Goal: Task Accomplishment & Management: Use online tool/utility

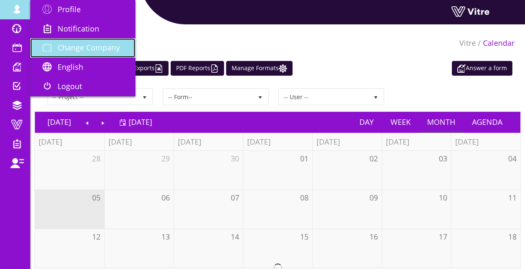
click at [79, 44] on span "Change Company" at bounding box center [89, 47] width 62 height 10
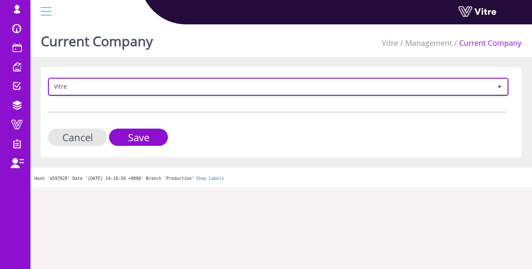
click at [311, 89] on span "Vitre" at bounding box center [270, 86] width 442 height 15
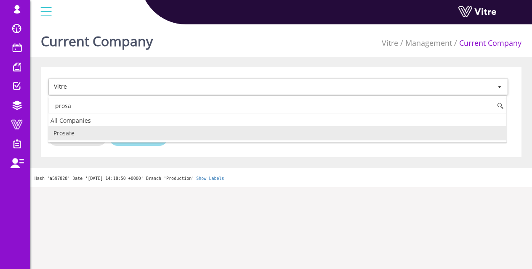
drag, startPoint x: 84, startPoint y: 135, endPoint x: 140, endPoint y: 134, distance: 55.9
click at [85, 134] on li "Prosafe" at bounding box center [277, 133] width 458 height 14
type input "prosa"
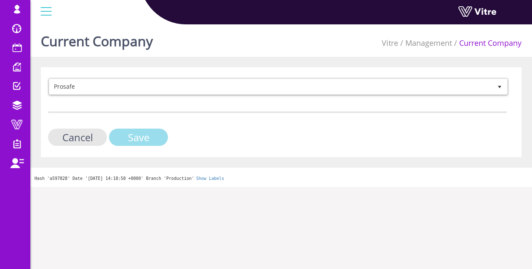
click at [140, 134] on input "Save" at bounding box center [138, 137] width 59 height 17
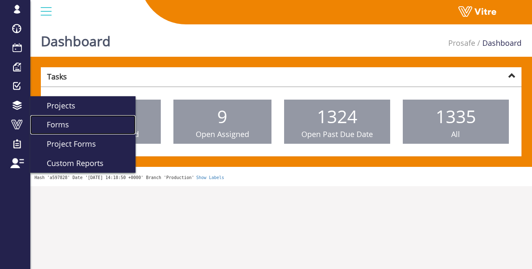
click at [74, 122] on link "Forms" at bounding box center [82, 124] width 105 height 19
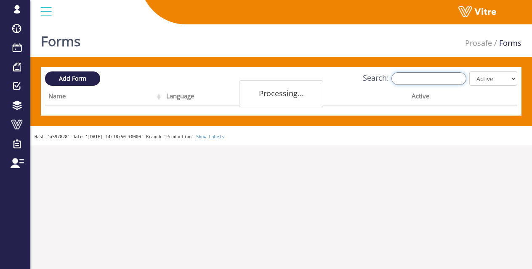
click at [463, 79] on input "Search:" at bounding box center [428, 78] width 75 height 13
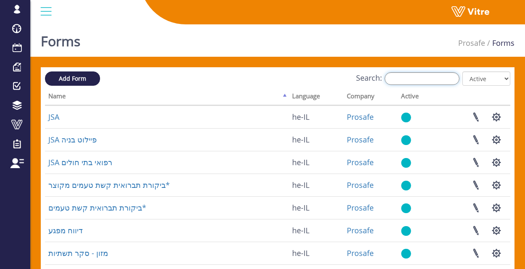
type input "u"
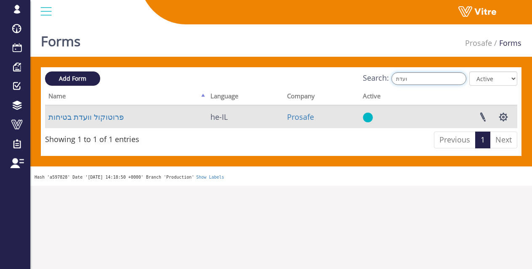
type input "ועדת"
click at [71, 124] on td "פרוטוקול וועדת בטיחות" at bounding box center [126, 117] width 162 height 23
click at [77, 122] on td "פרוטוקול וועדת בטיחות" at bounding box center [126, 117] width 162 height 23
click at [82, 122] on link "פרוטוקול וועדת בטיחות" at bounding box center [85, 117] width 75 height 10
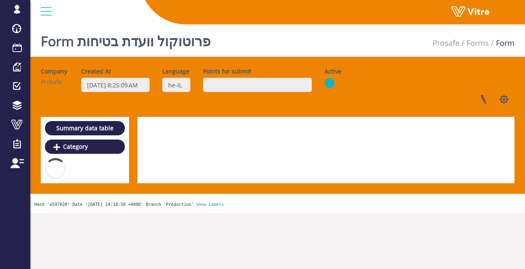
scroll to position [126, 0]
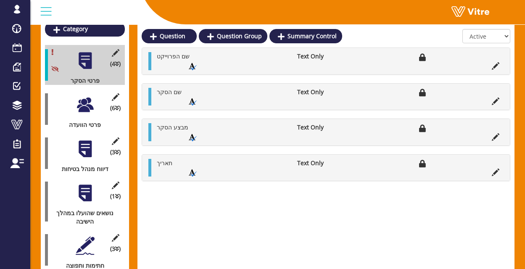
click at [83, 99] on div at bounding box center [85, 104] width 19 height 19
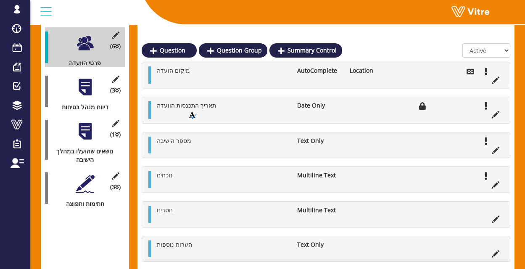
scroll to position [191, 0]
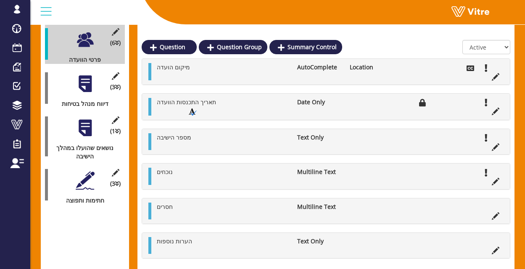
click at [86, 78] on div at bounding box center [85, 83] width 19 height 19
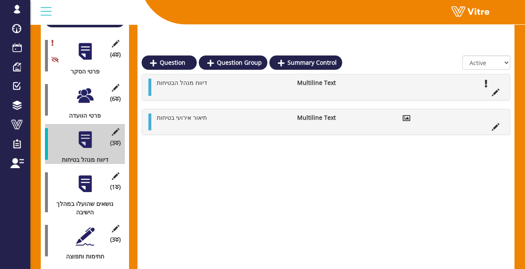
scroll to position [114, 0]
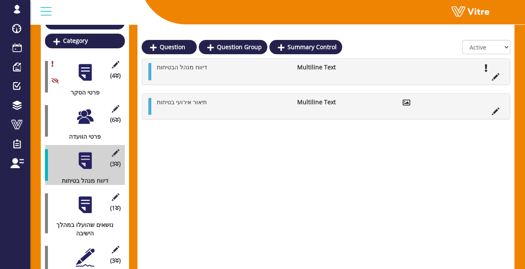
click at [81, 196] on div at bounding box center [85, 205] width 19 height 19
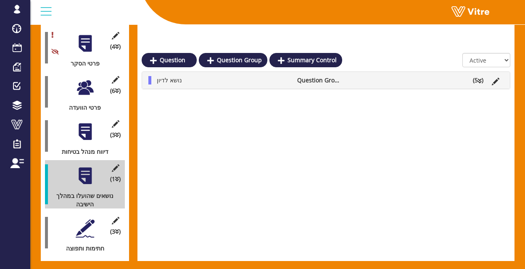
scroll to position [156, 0]
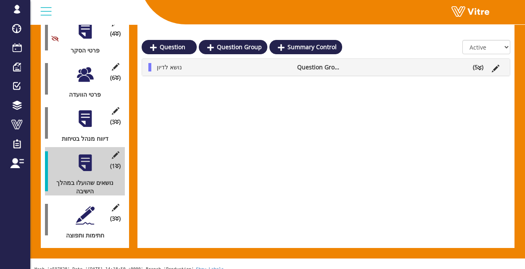
click at [95, 200] on div "(3 ) חתימות ותפוצה" at bounding box center [85, 220] width 80 height 40
click at [87, 206] on div at bounding box center [85, 215] width 19 height 19
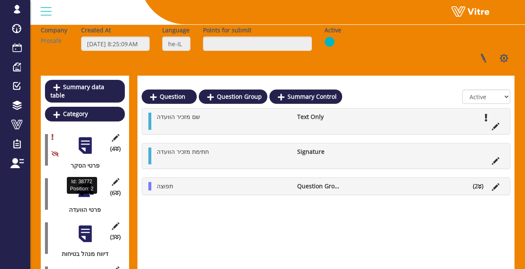
scroll to position [30, 0]
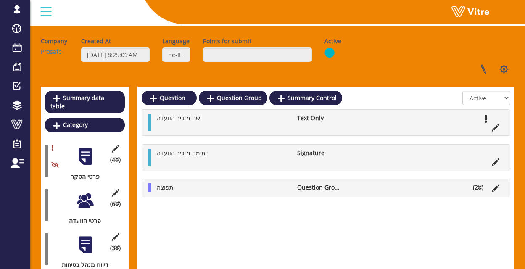
drag, startPoint x: 95, startPoint y: 187, endPoint x: 86, endPoint y: 164, distance: 25.0
click at [94, 187] on div "(6 ) פרטי הוועדה" at bounding box center [85, 205] width 80 height 40
click at [90, 193] on div at bounding box center [85, 200] width 19 height 19
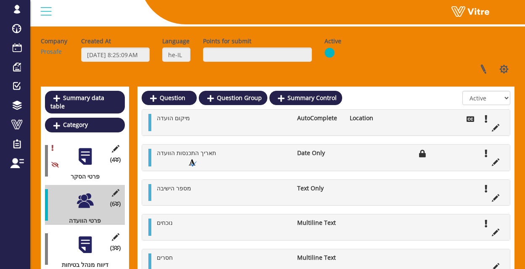
scroll to position [114, 0]
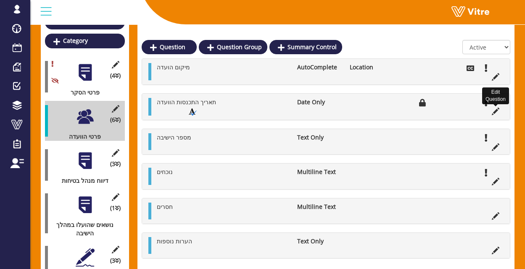
click at [498, 109] on icon at bounding box center [496, 112] width 8 height 8
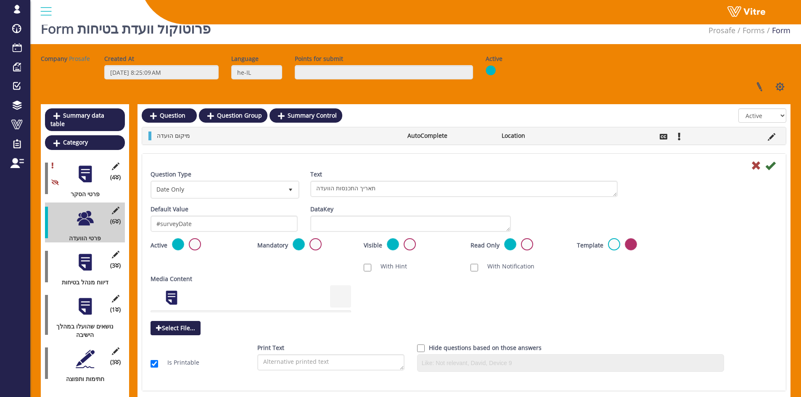
scroll to position [0, 0]
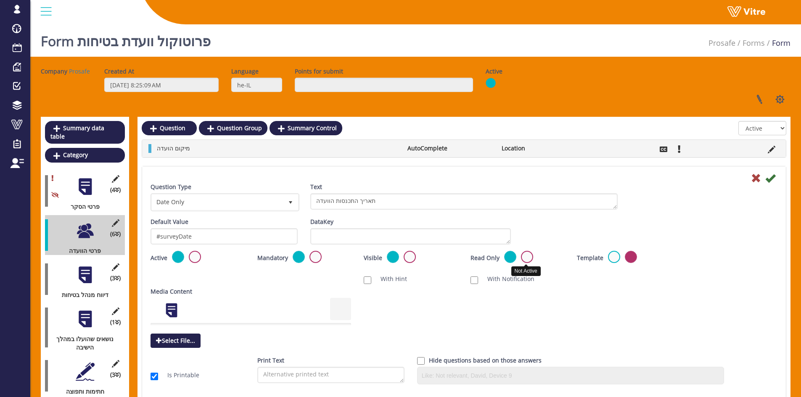
click at [527, 258] on label at bounding box center [527, 257] width 12 height 12
click at [0, 0] on input "radio" at bounding box center [0, 0] width 0 height 0
click at [531, 178] on icon at bounding box center [770, 178] width 10 height 10
